Goal: Task Accomplishment & Management: Manage account settings

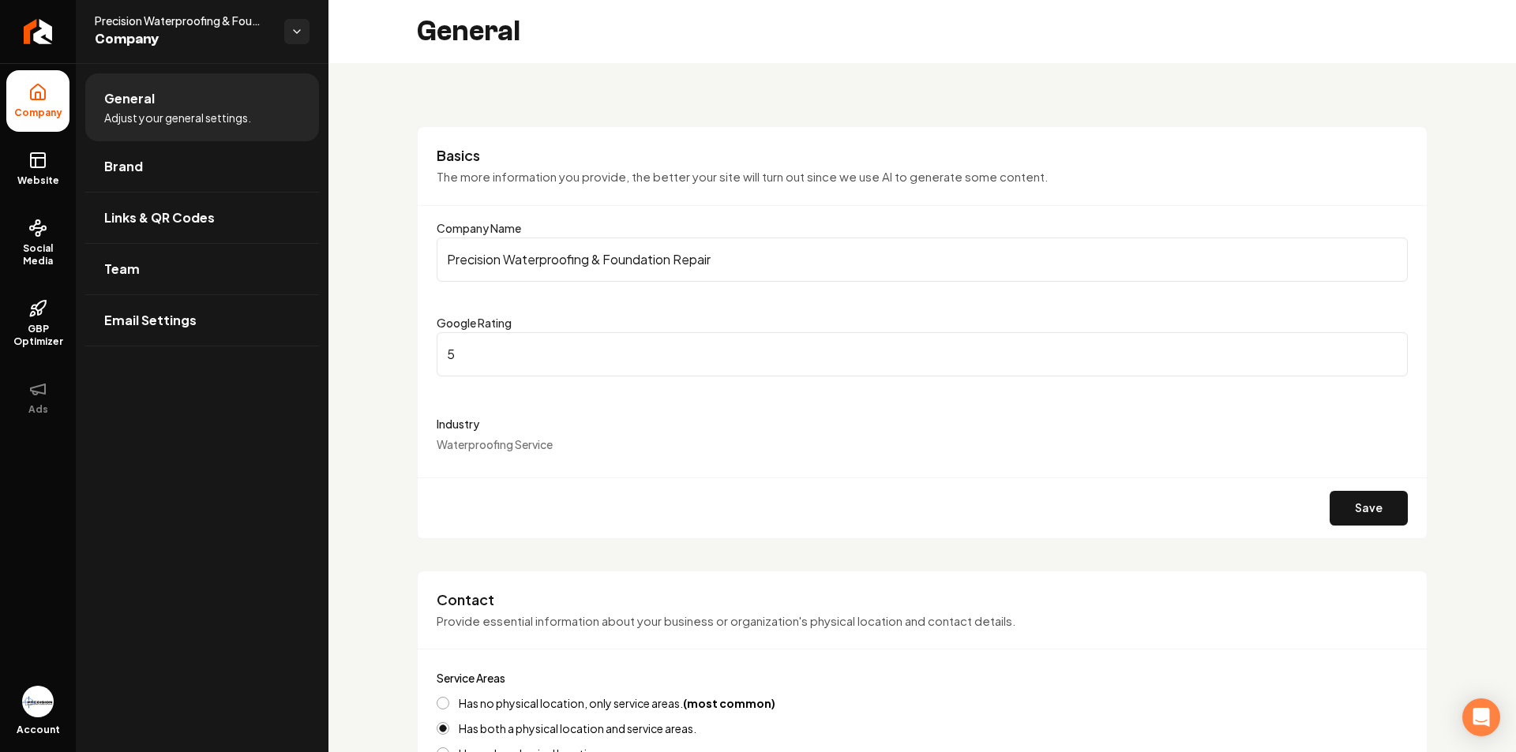
click at [598, 449] on div "Industry Waterproofing Service" at bounding box center [922, 433] width 971 height 38
click at [451, 462] on form "Company Name Precision Waterproofing & Foundation Repair Google Rating 5 Indust…" at bounding box center [922, 379] width 971 height 320
click at [452, 459] on form "Company Name Precision Waterproofing & Foundation Repair Google Rating 5 Indust…" at bounding box center [922, 379] width 971 height 320
click at [467, 415] on label "Industry" at bounding box center [922, 423] width 971 height 19
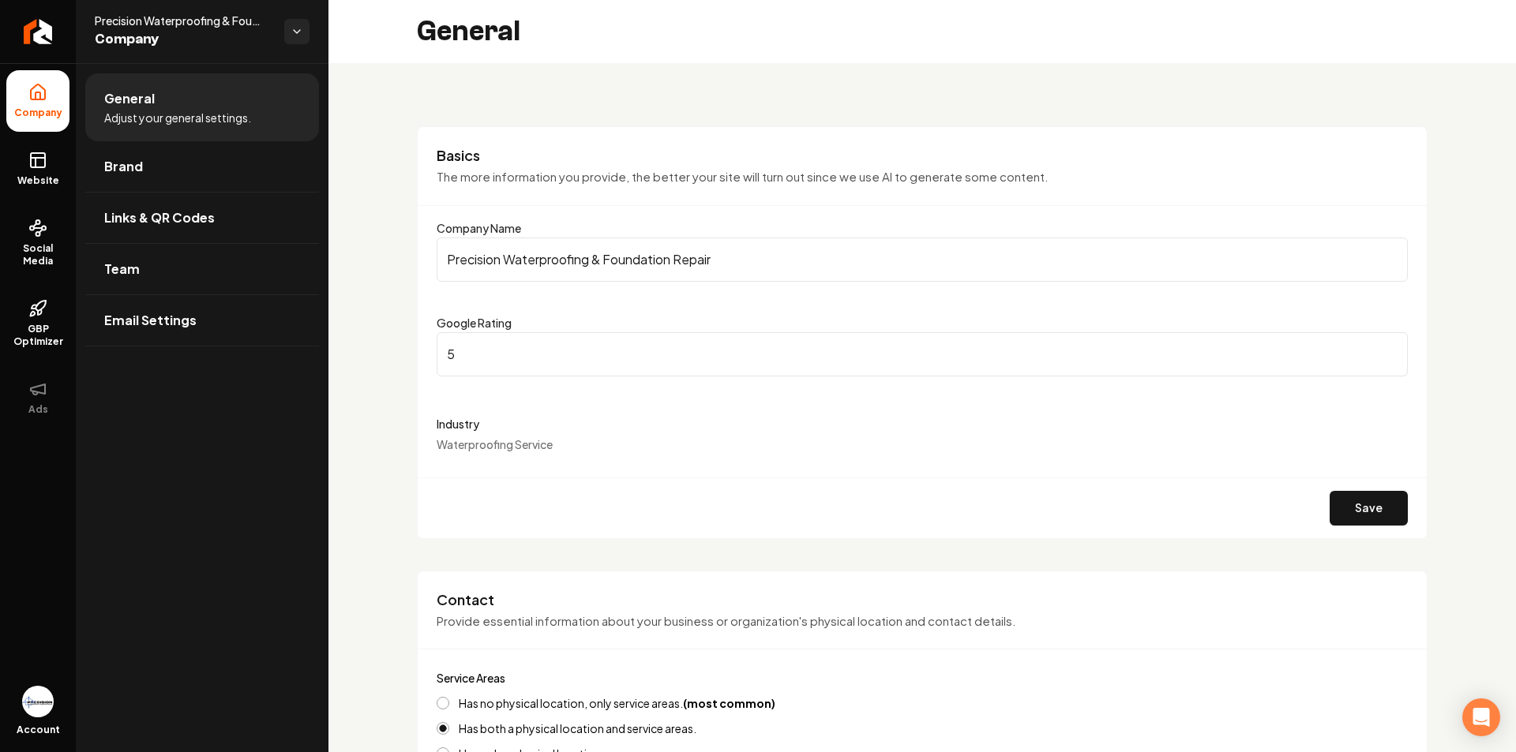
click at [467, 399] on form "Company Name Precision Waterproofing & Foundation Repair Google Rating 5 Indust…" at bounding box center [922, 379] width 971 height 320
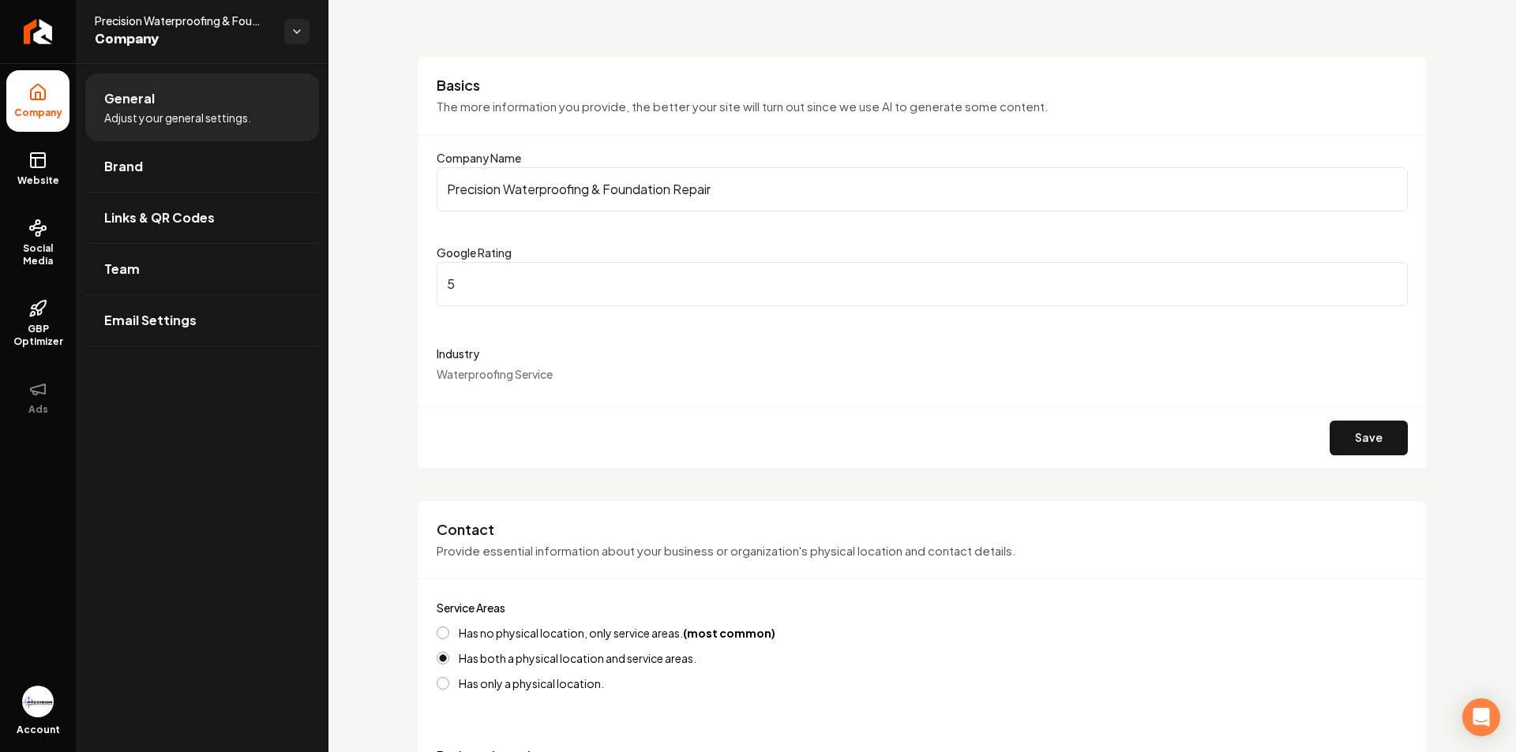
scroll to position [237, 0]
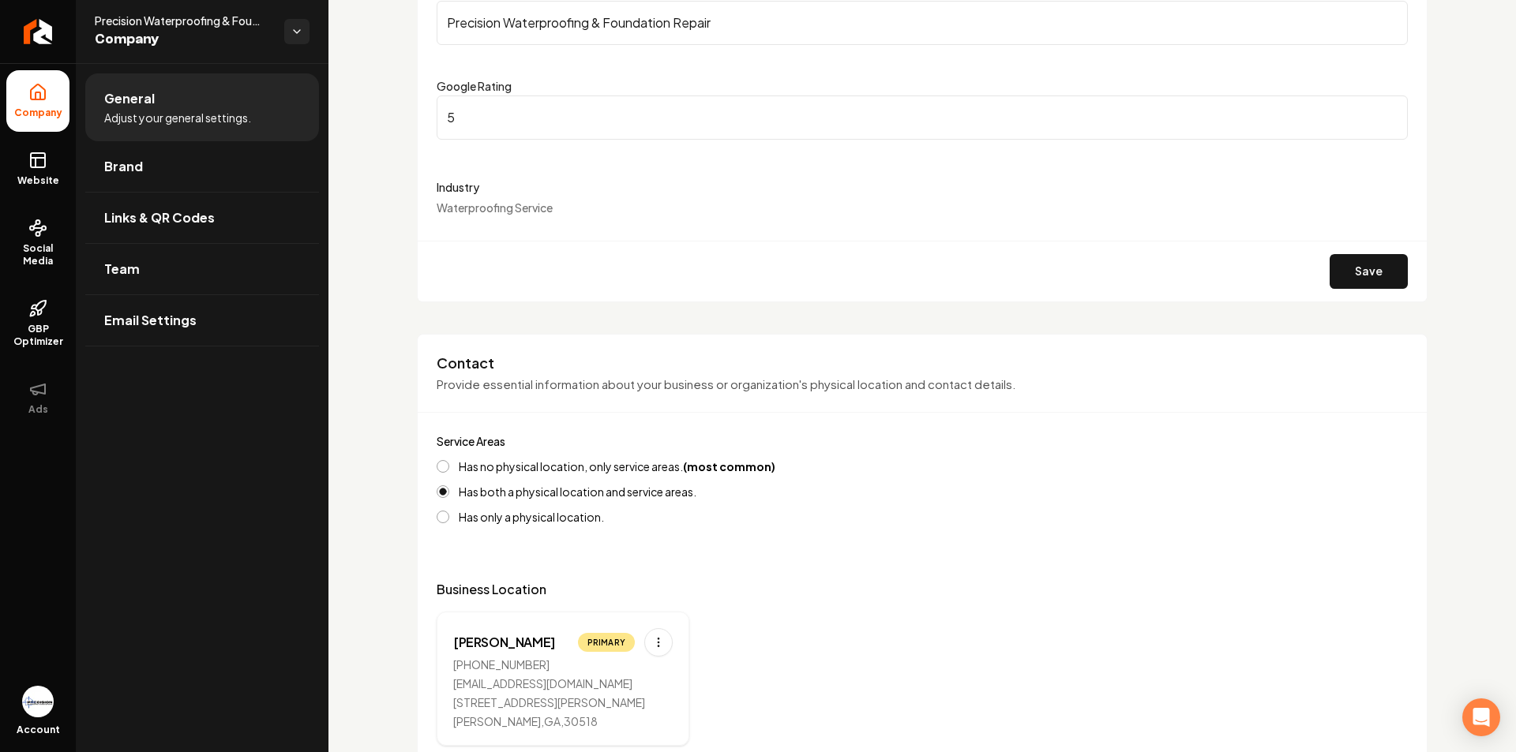
click at [570, 194] on label "Industry" at bounding box center [922, 187] width 971 height 19
click at [568, 202] on div "Industry Waterproofing Service" at bounding box center [922, 197] width 971 height 38
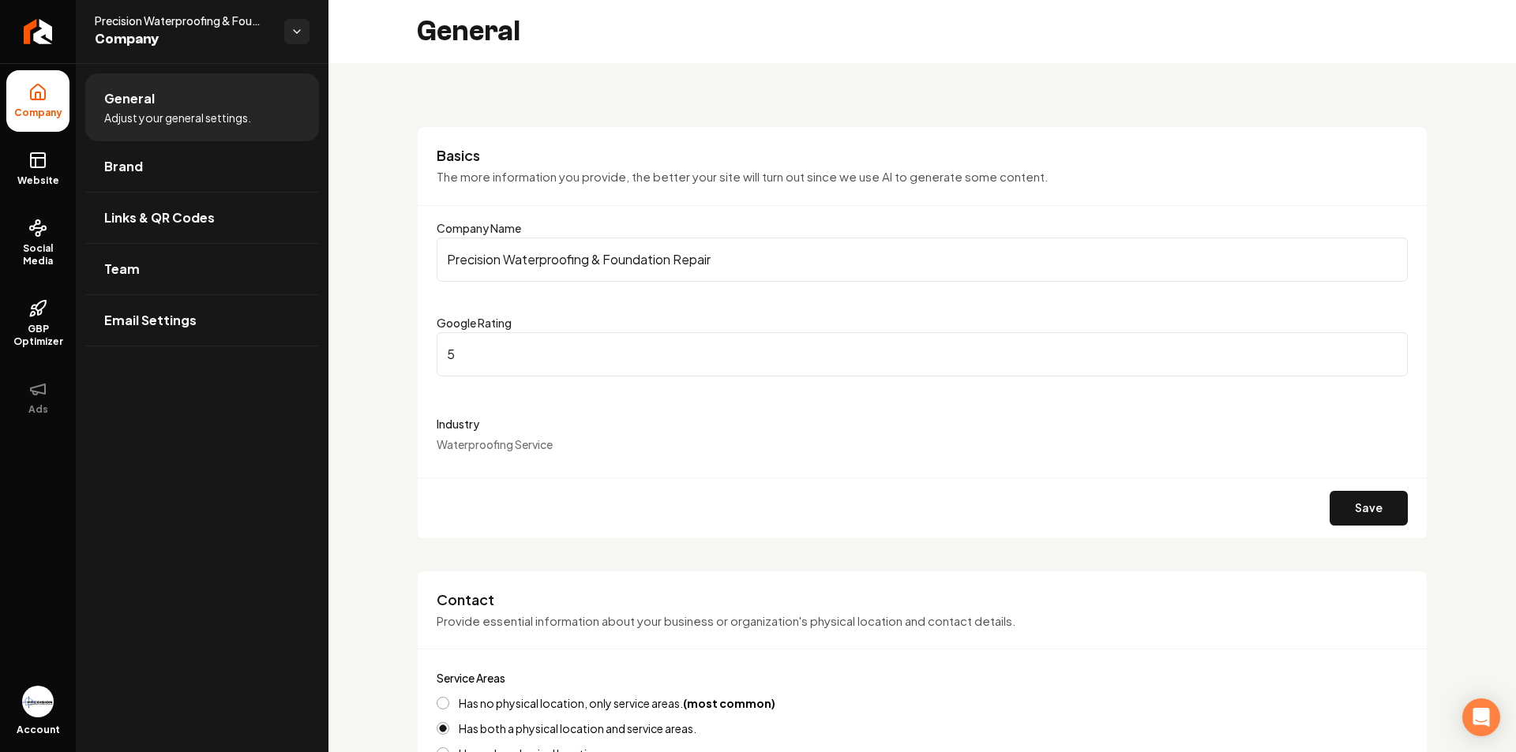
click at [468, 322] on label "Google Rating" at bounding box center [474, 323] width 75 height 14
click at [468, 332] on input "5" at bounding box center [922, 354] width 971 height 44
click at [468, 322] on label "Google Rating" at bounding box center [474, 323] width 75 height 14
click at [468, 332] on input "5" at bounding box center [922, 354] width 971 height 44
click at [477, 418] on label "Industry" at bounding box center [922, 423] width 971 height 19
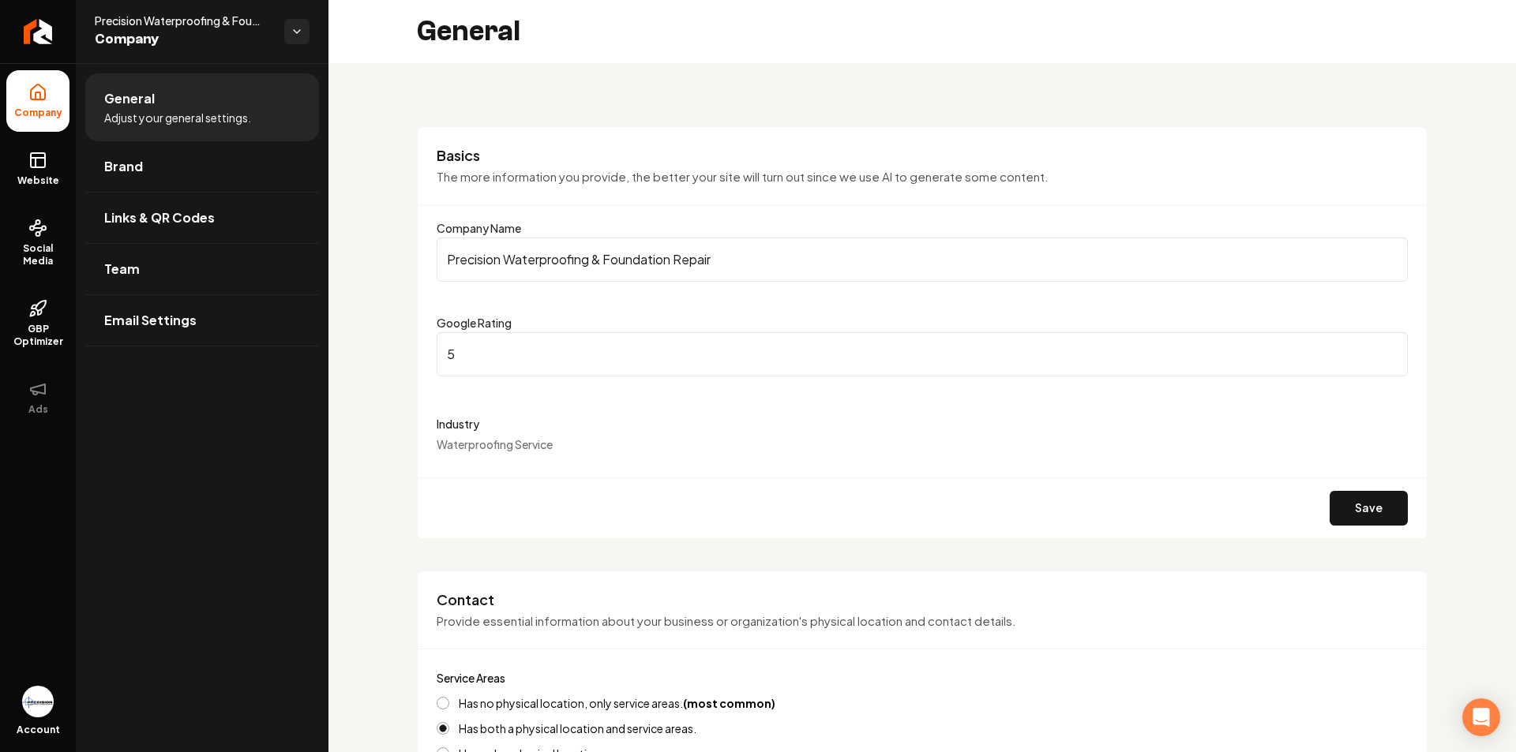
click at [475, 427] on label "Industry" at bounding box center [922, 423] width 971 height 19
click at [508, 448] on span "Waterproofing Service" at bounding box center [495, 444] width 116 height 14
click at [1334, 506] on button "Save" at bounding box center [1368, 508] width 78 height 35
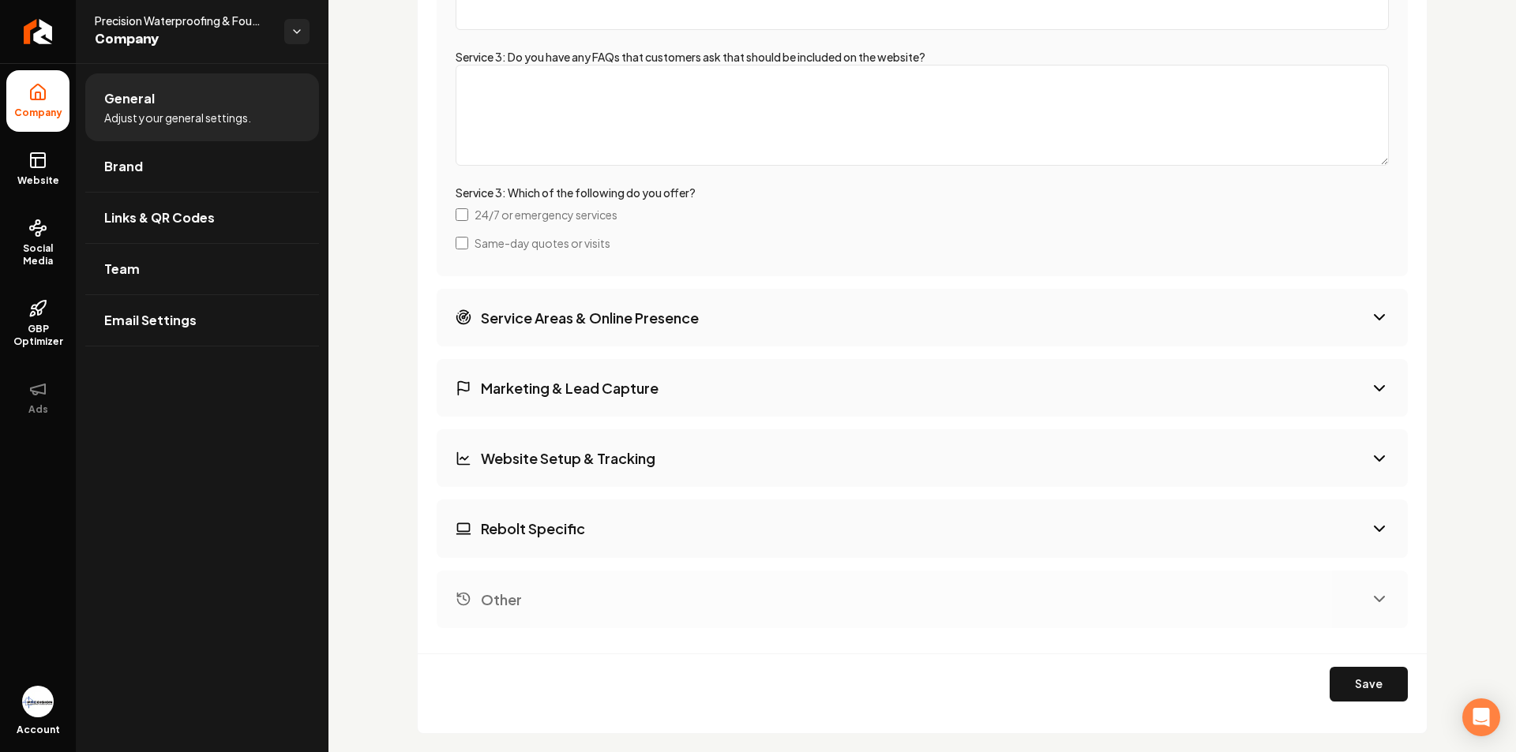
scroll to position [3751, 0]
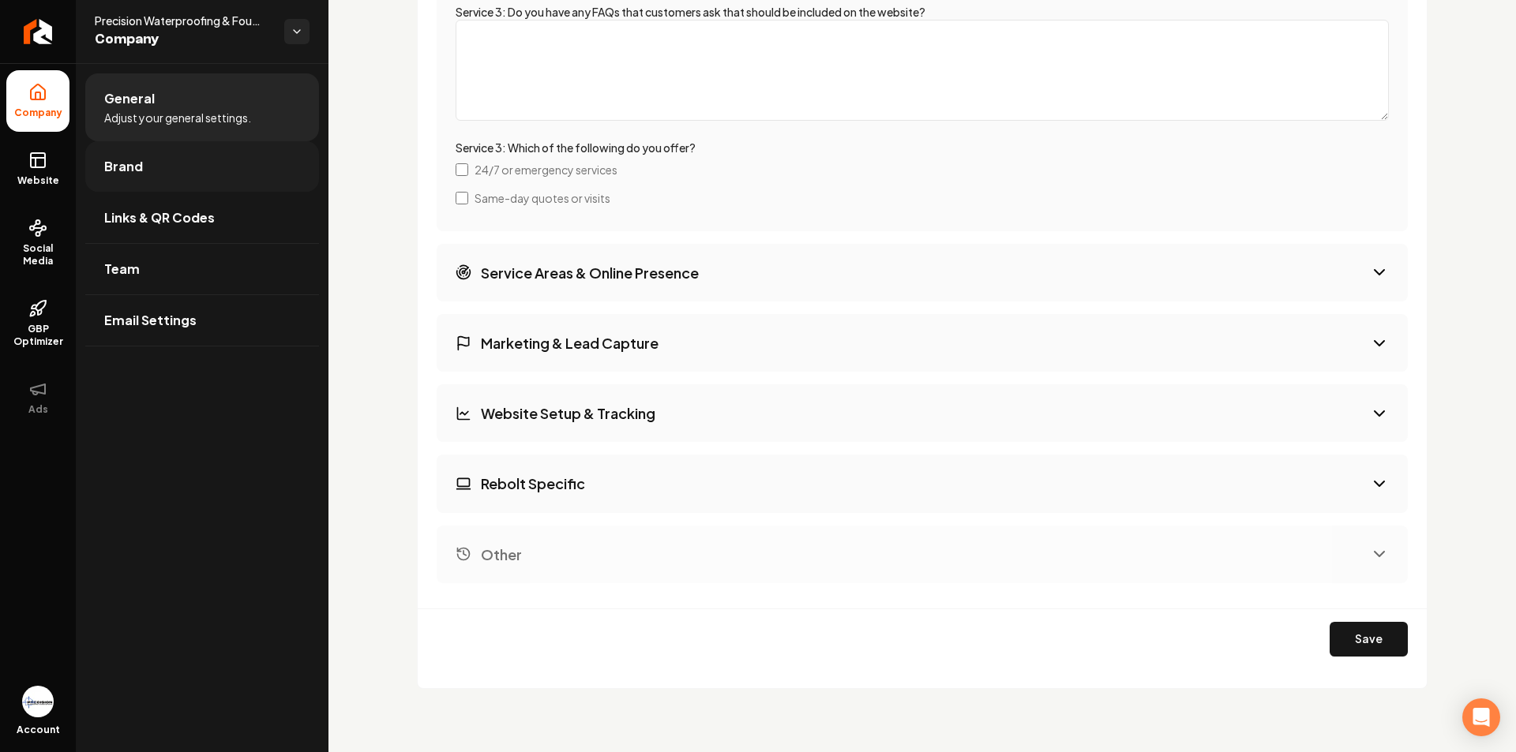
click at [161, 171] on link "Brand" at bounding box center [202, 166] width 234 height 51
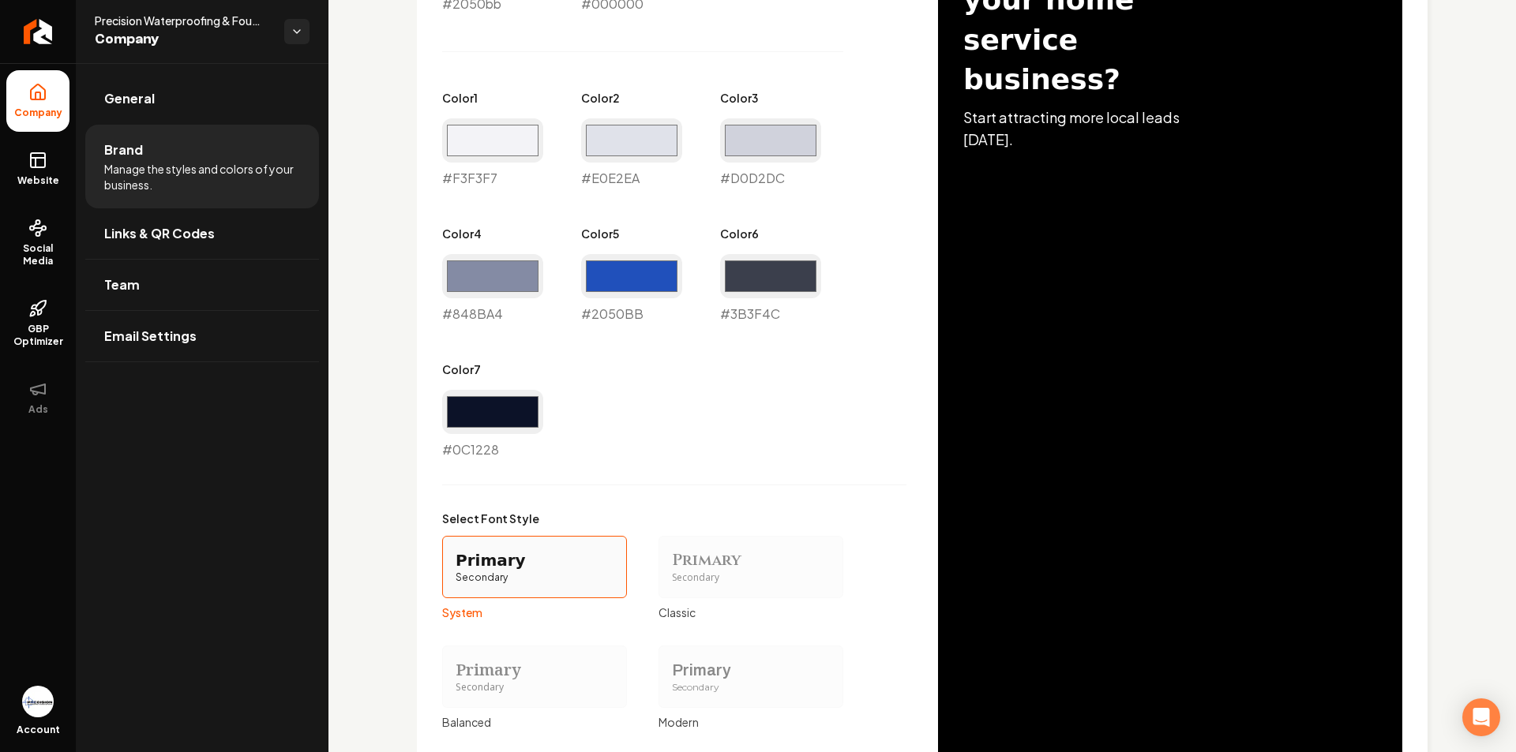
scroll to position [1073, 0]
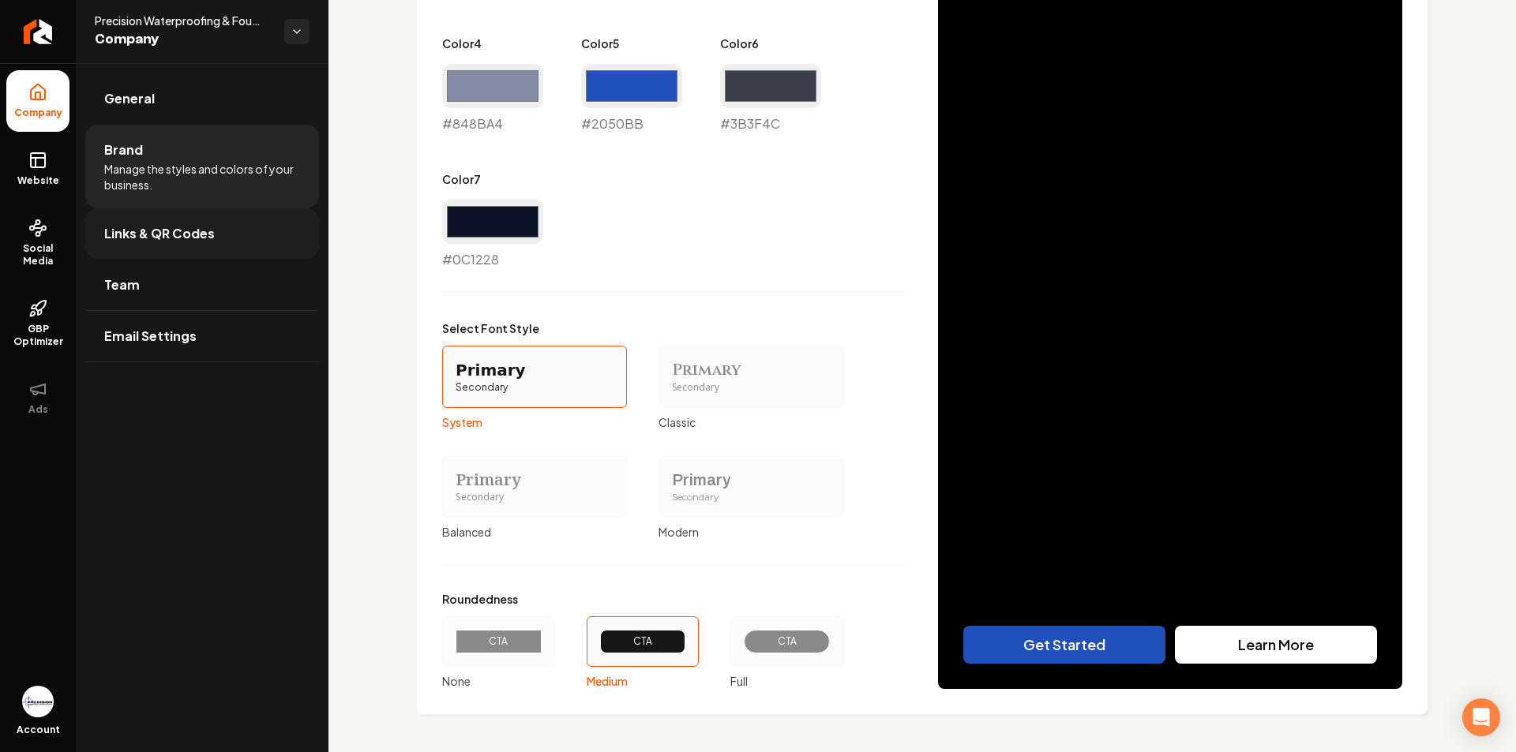
click at [157, 232] on span "Links & QR Codes" at bounding box center [159, 233] width 111 height 19
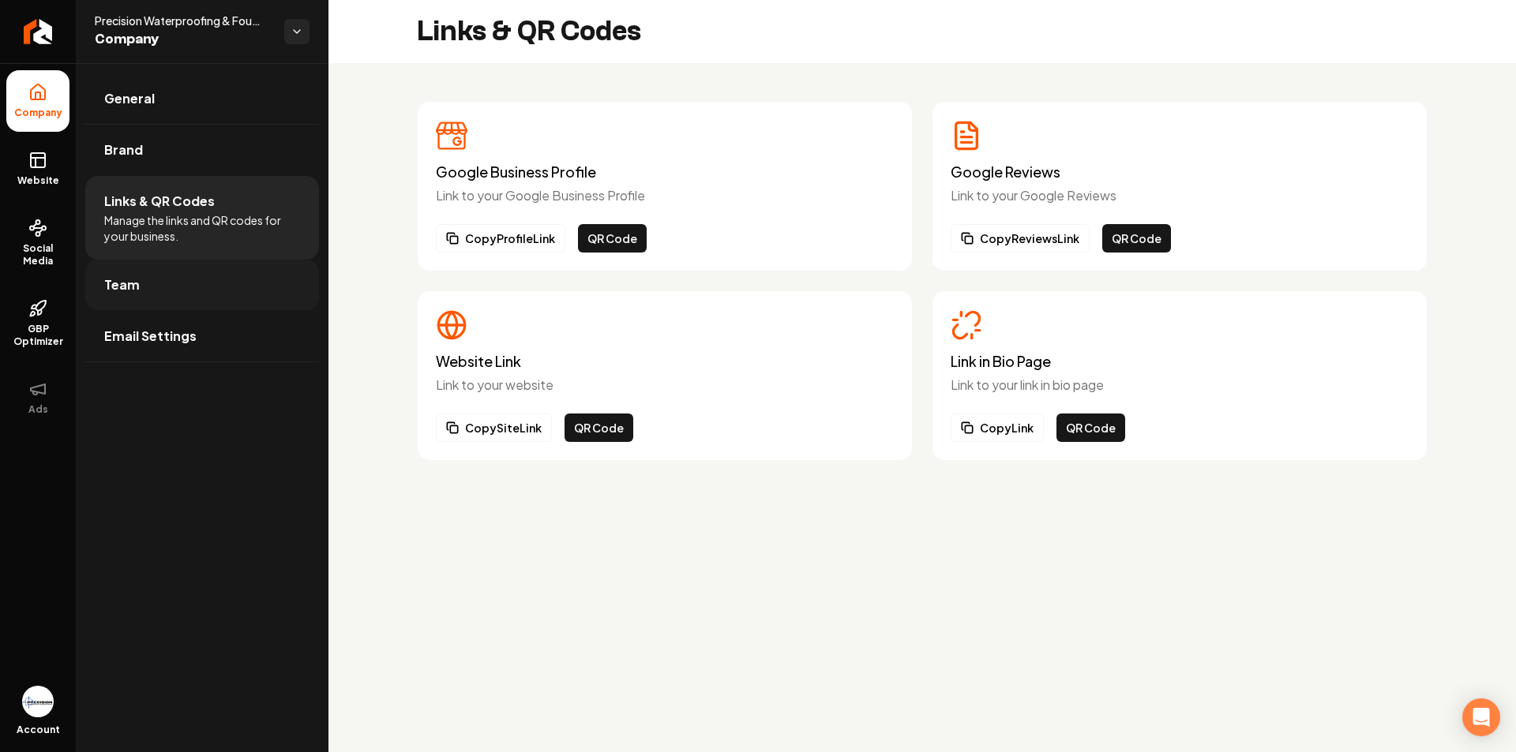
click at [161, 283] on link "Team" at bounding box center [202, 285] width 234 height 51
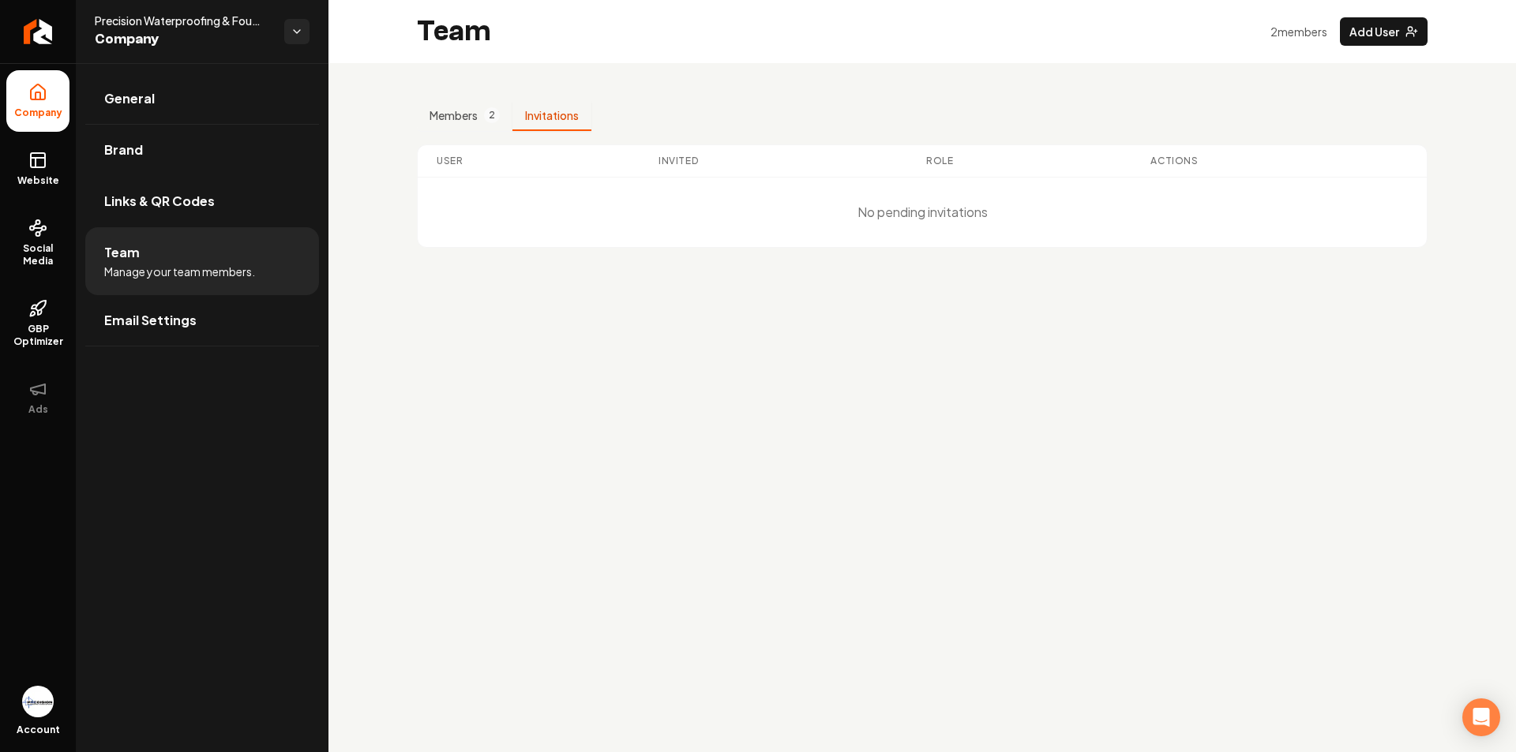
click at [575, 123] on button "Invitations" at bounding box center [551, 116] width 79 height 30
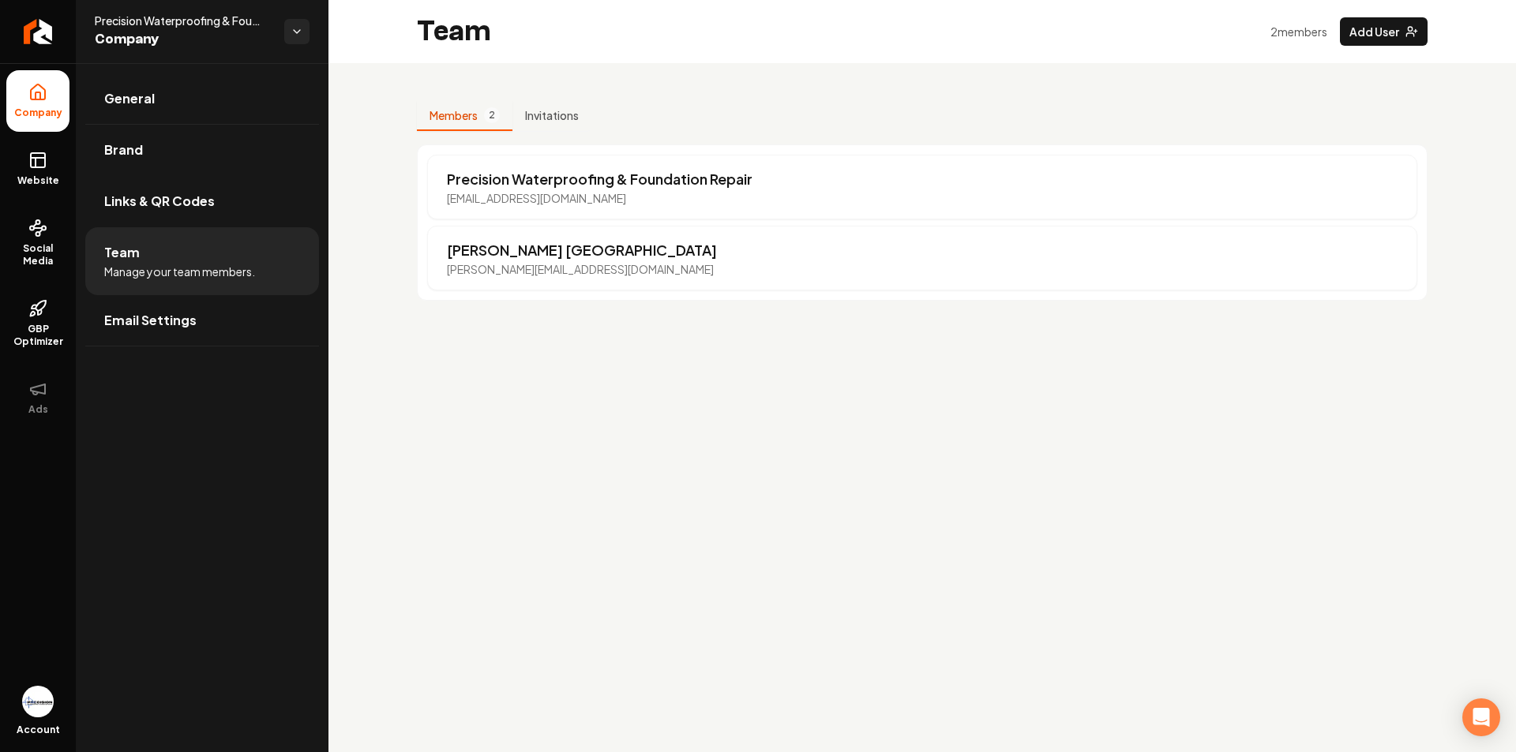
click at [489, 123] on button "Members 2" at bounding box center [465, 116] width 96 height 30
click at [588, 193] on p "[EMAIL_ADDRESS][DOMAIN_NAME]" at bounding box center [600, 198] width 306 height 16
click at [623, 179] on p "Precision Waterproofing & Foundation Repair" at bounding box center [600, 179] width 306 height 22
click at [625, 198] on p "[EMAIL_ADDRESS][DOMAIN_NAME]" at bounding box center [600, 198] width 306 height 16
click at [591, 201] on p "[EMAIL_ADDRESS][DOMAIN_NAME]" at bounding box center [600, 198] width 306 height 16
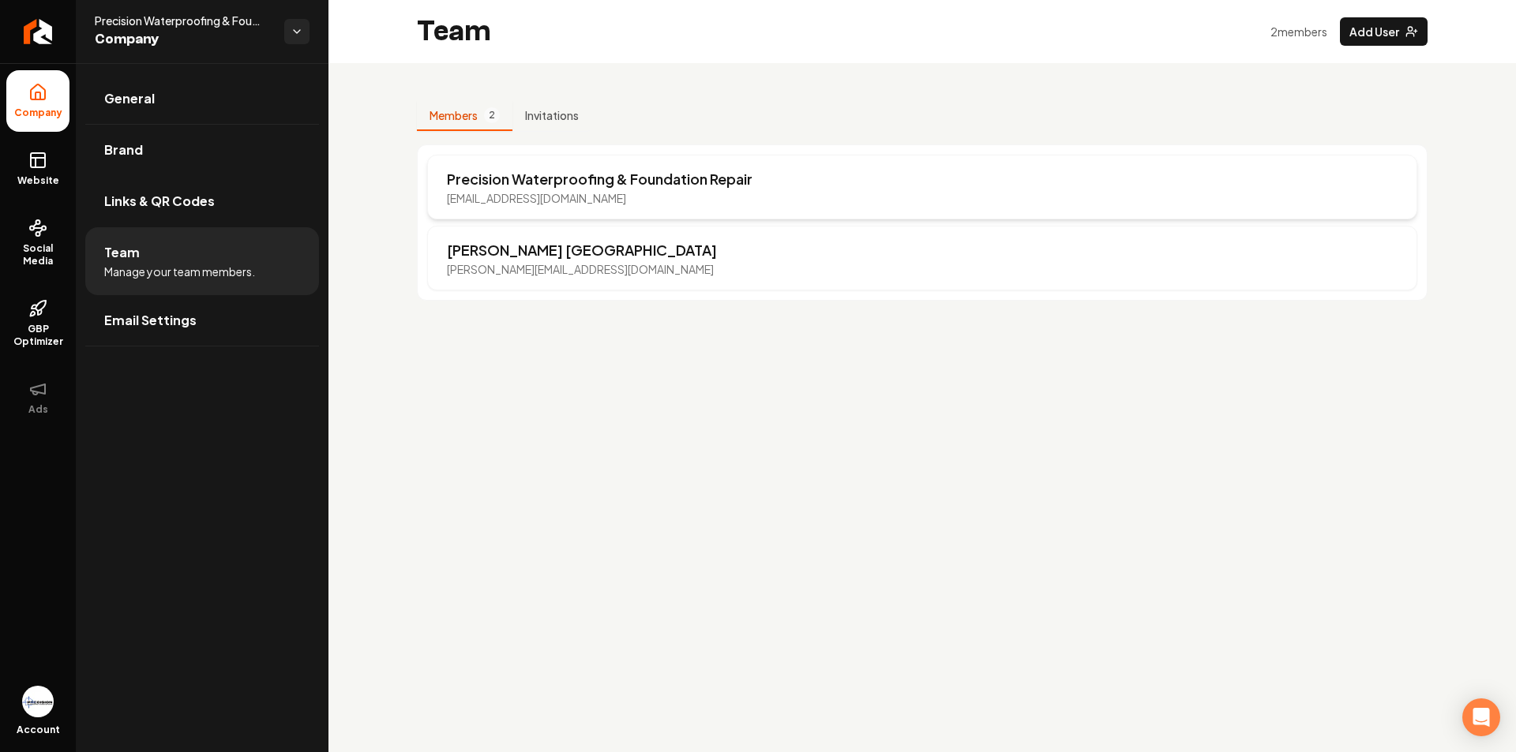
click at [581, 201] on p "[EMAIL_ADDRESS][DOMAIN_NAME]" at bounding box center [600, 198] width 306 height 16
click at [553, 202] on p "[EMAIL_ADDRESS][DOMAIN_NAME]" at bounding box center [600, 198] width 306 height 16
click at [172, 319] on span "Email Settings" at bounding box center [150, 320] width 92 height 19
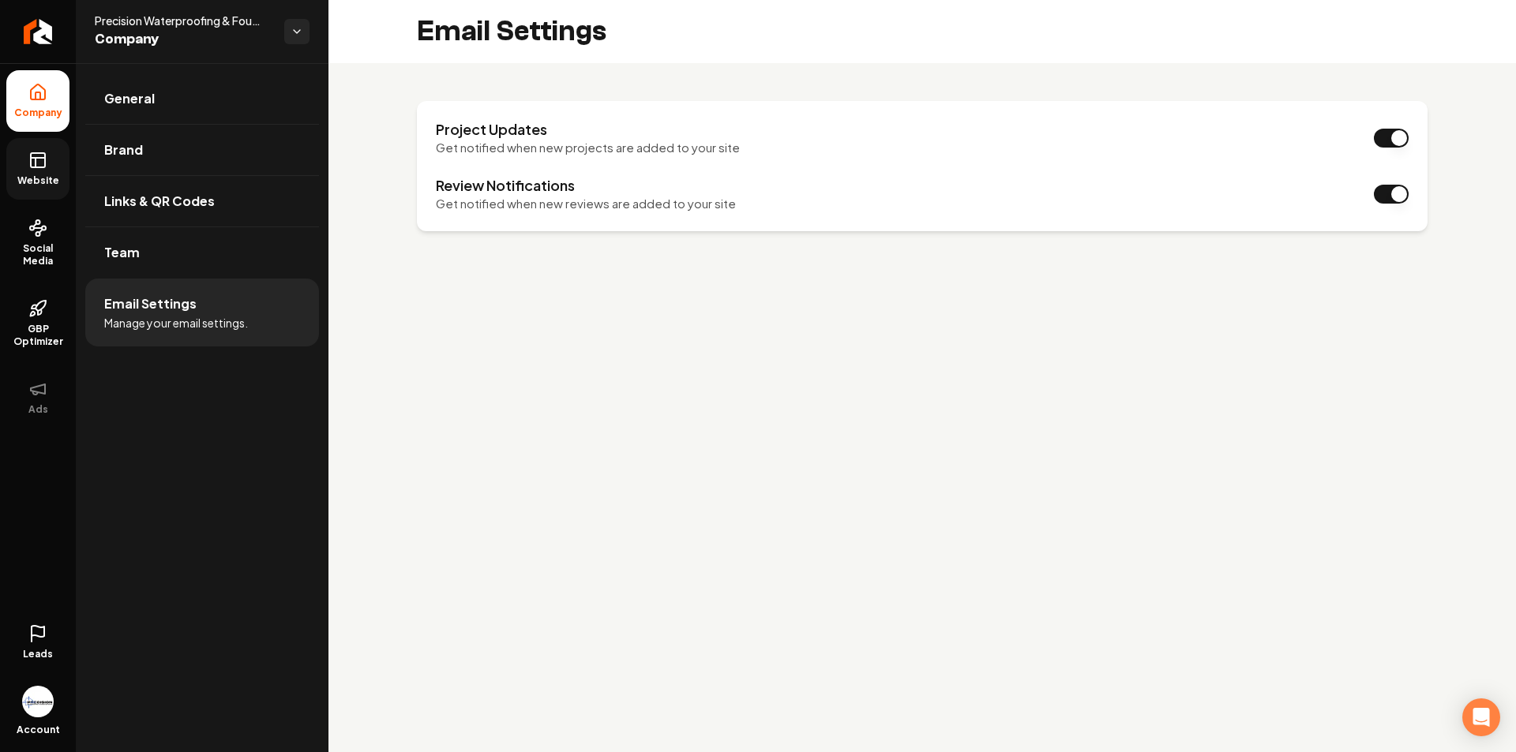
click at [48, 156] on link "Website" at bounding box center [37, 169] width 63 height 62
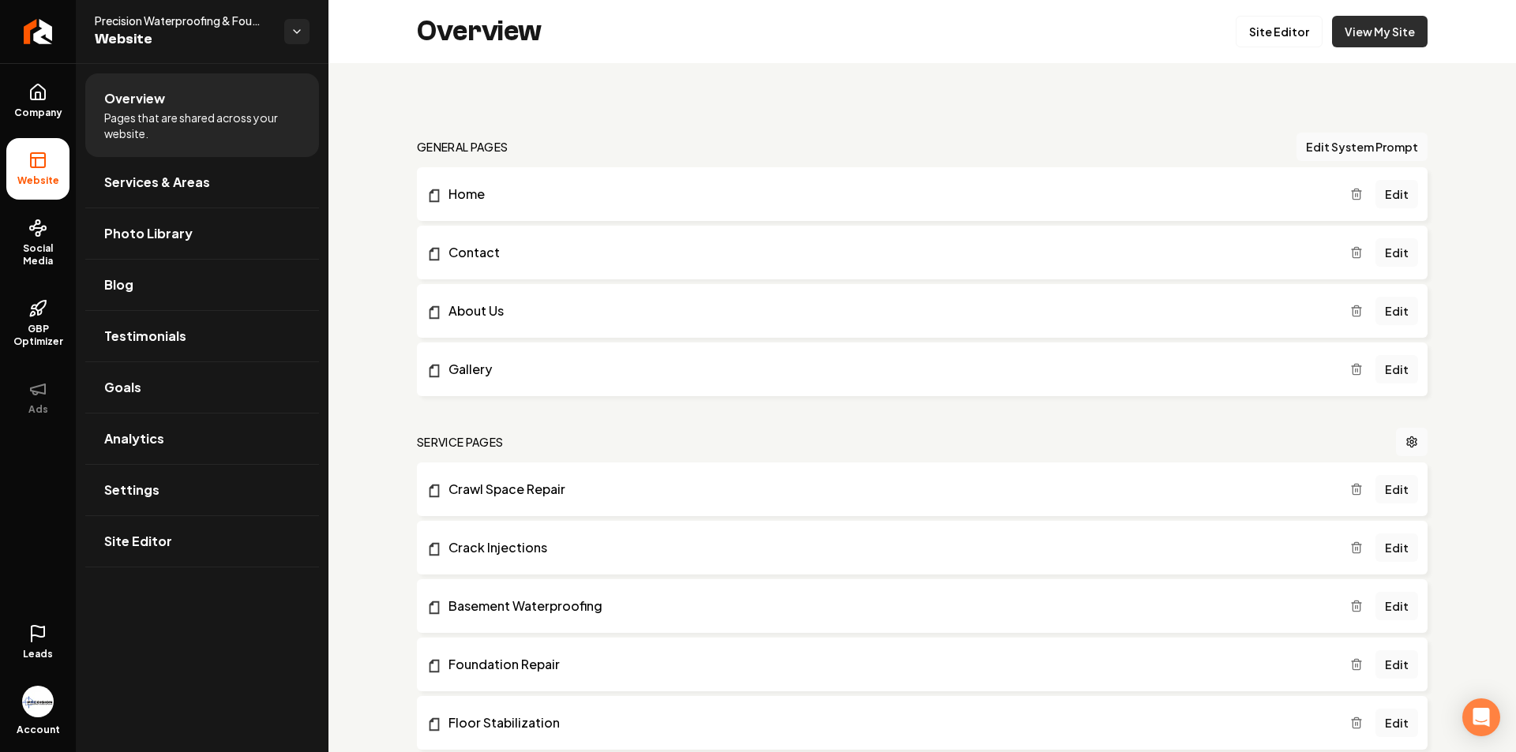
click at [1342, 33] on link "View My Site" at bounding box center [1380, 32] width 96 height 32
